Goal: Navigation & Orientation: Find specific page/section

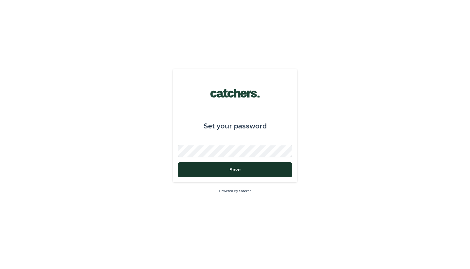
click at [255, 174] on button "Save" at bounding box center [235, 169] width 114 height 15
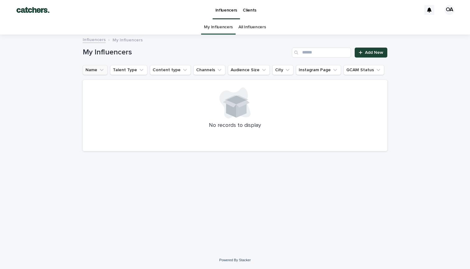
click at [97, 68] on button "Name" at bounding box center [95, 70] width 25 height 10
click at [123, 39] on p "My Influencers" at bounding box center [128, 39] width 30 height 7
click at [110, 40] on div "Influencers My Influencers" at bounding box center [235, 40] width 311 height 9
click at [99, 39] on link "Influencers" at bounding box center [94, 39] width 23 height 7
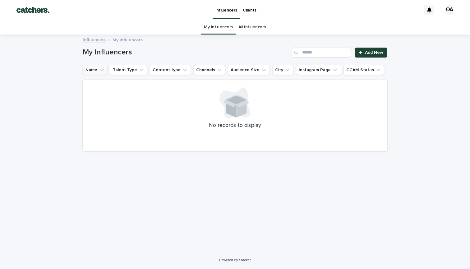
click at [102, 71] on icon "Name" at bounding box center [102, 70] width 4 height 2
click at [151, 118] on div at bounding box center [235, 102] width 290 height 31
click at [137, 73] on button "Talent Type" at bounding box center [128, 70] width 37 height 10
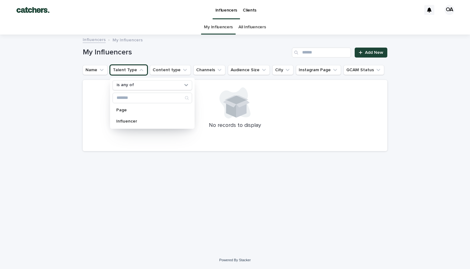
click at [179, 57] on div "My Influencers Add New" at bounding box center [235, 53] width 305 height 10
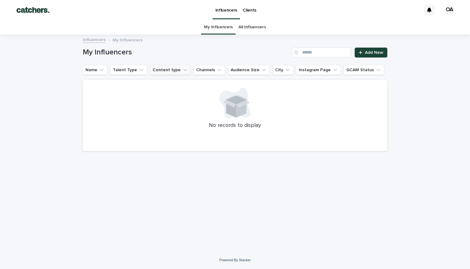
click at [164, 71] on button "Content type" at bounding box center [170, 70] width 41 height 10
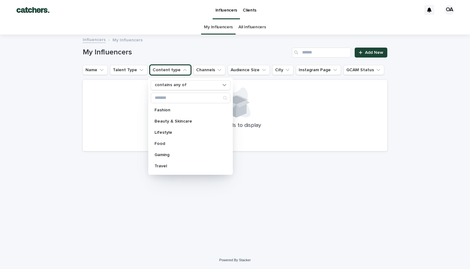
click at [192, 57] on div "My Influencers Add New" at bounding box center [235, 53] width 305 height 10
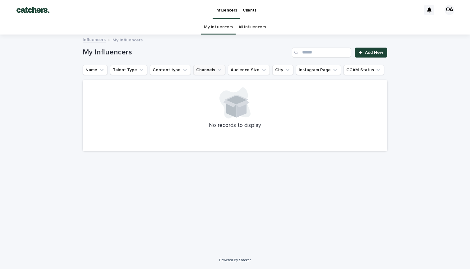
click at [216, 71] on icon "Channels" at bounding box center [219, 70] width 6 height 6
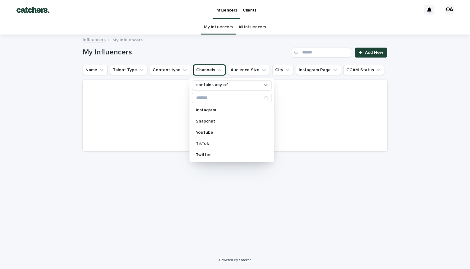
click at [246, 54] on h1 "My Influencers" at bounding box center [186, 52] width 207 height 9
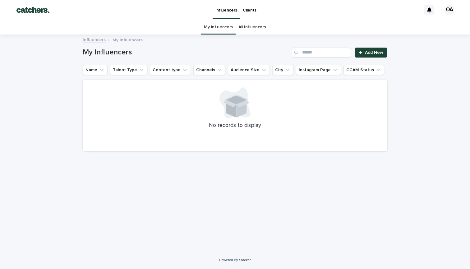
click at [257, 29] on link "All Influencers" at bounding box center [251, 27] width 27 height 15
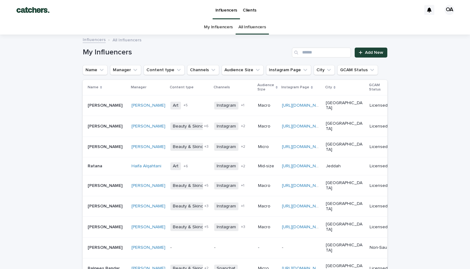
click at [246, 10] on p "Clients" at bounding box center [250, 6] width 14 height 13
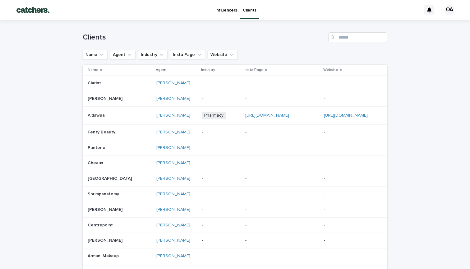
click at [228, 12] on p "Influencers" at bounding box center [226, 6] width 22 height 13
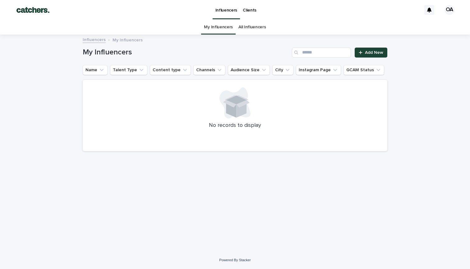
click at [253, 22] on link "All Influencers" at bounding box center [251, 27] width 27 height 15
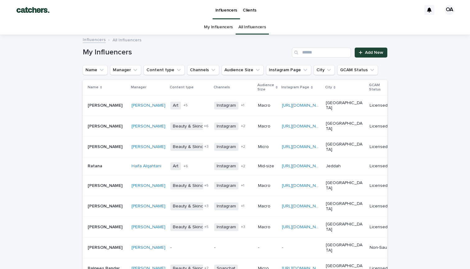
click at [250, 13] on link "Clients" at bounding box center [249, 9] width 19 height 19
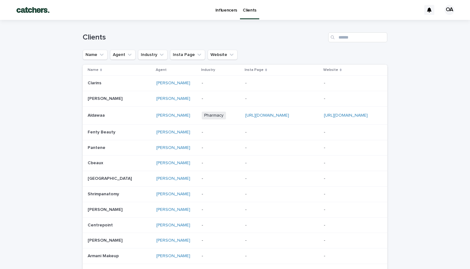
click at [227, 12] on p "Influencers" at bounding box center [226, 6] width 22 height 13
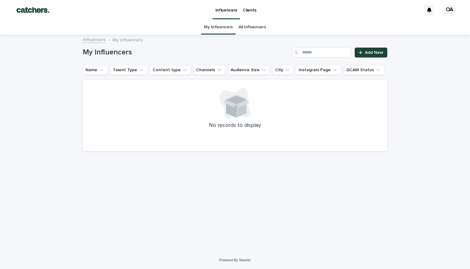
click at [250, 30] on link "All Influencers" at bounding box center [251, 27] width 27 height 15
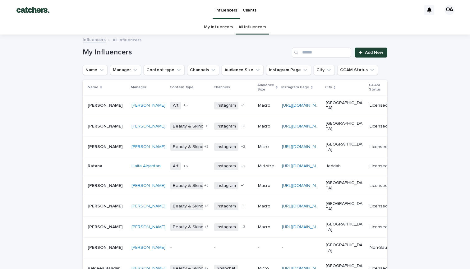
click at [246, 13] on link "Clients" at bounding box center [249, 9] width 19 height 19
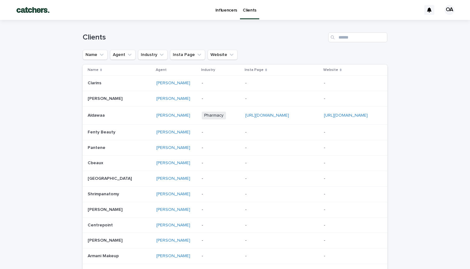
click at [228, 11] on p "Influencers" at bounding box center [226, 6] width 22 height 13
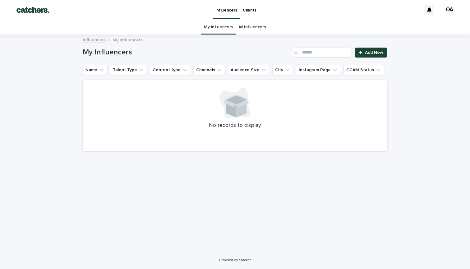
click at [132, 41] on p "My Influencers" at bounding box center [128, 39] width 30 height 7
click at [131, 38] on p "My Influencers" at bounding box center [128, 39] width 30 height 7
click at [88, 42] on link "Influencers" at bounding box center [94, 39] width 23 height 7
click at [131, 39] on p "My Influencers" at bounding box center [128, 39] width 30 height 7
click at [93, 41] on link "Influencers" at bounding box center [94, 39] width 23 height 7
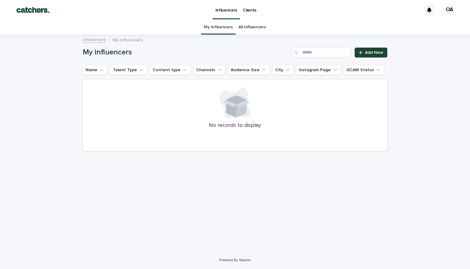
click at [239, 27] on link "All Influencers" at bounding box center [251, 27] width 27 height 15
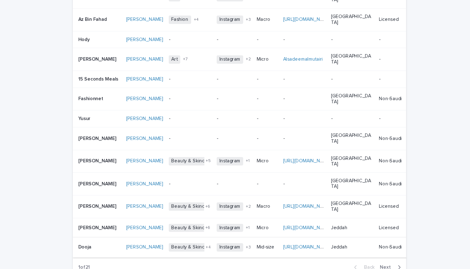
scroll to position [433, 0]
click at [380, 255] on icon "button" at bounding box center [381, 258] width 3 height 6
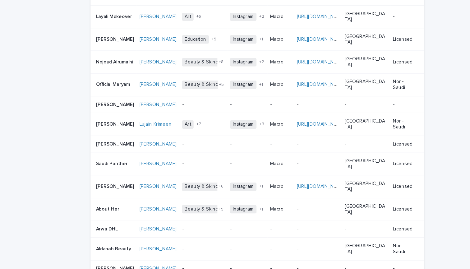
scroll to position [416, 0]
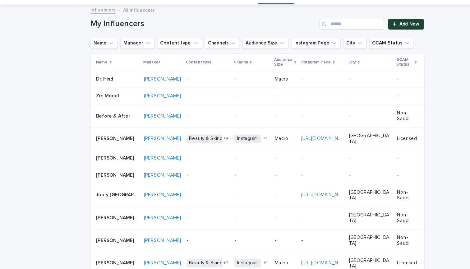
scroll to position [21, 0]
